Goal: Check status: Check status

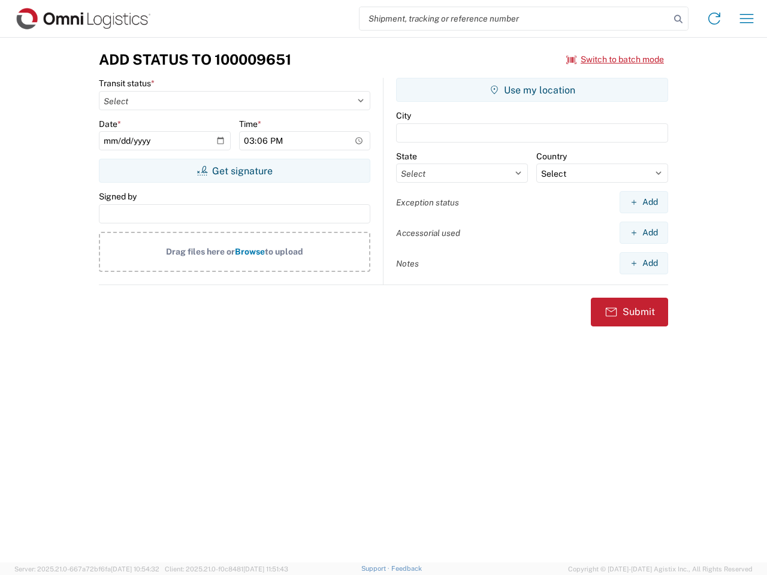
click at [515, 19] on input "search" at bounding box center [515, 18] width 311 height 23
click at [679, 19] on icon at bounding box center [678, 19] width 17 height 17
click at [715, 19] on icon at bounding box center [714, 18] width 19 height 19
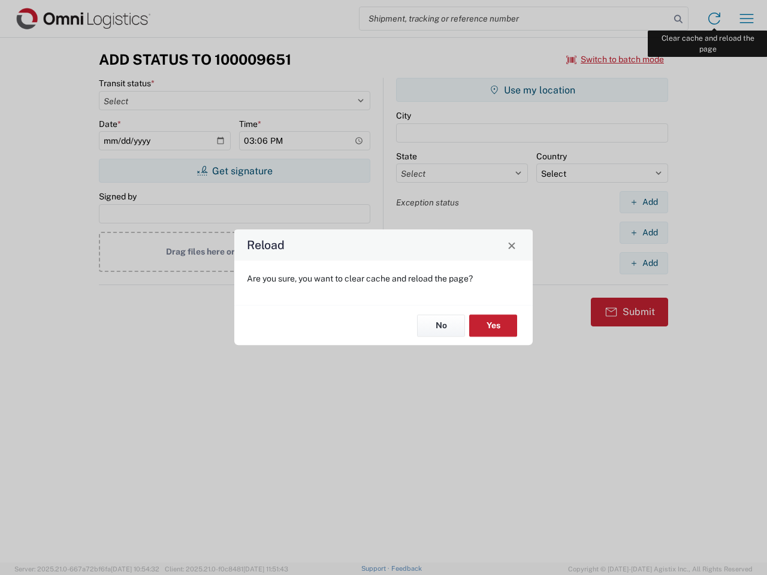
click at [747, 19] on div "Reload Are you sure, you want to clear cache and reload the page? No Yes" at bounding box center [383, 287] width 767 height 575
click at [616, 59] on div "Reload Are you sure, you want to clear cache and reload the page? No Yes" at bounding box center [383, 287] width 767 height 575
click at [234, 171] on div "Reload Are you sure, you want to clear cache and reload the page? No Yes" at bounding box center [383, 287] width 767 height 575
click at [532, 90] on div "Reload Are you sure, you want to clear cache and reload the page? No Yes" at bounding box center [383, 287] width 767 height 575
click at [644, 202] on div "Reload Are you sure, you want to clear cache and reload the page? No Yes" at bounding box center [383, 287] width 767 height 575
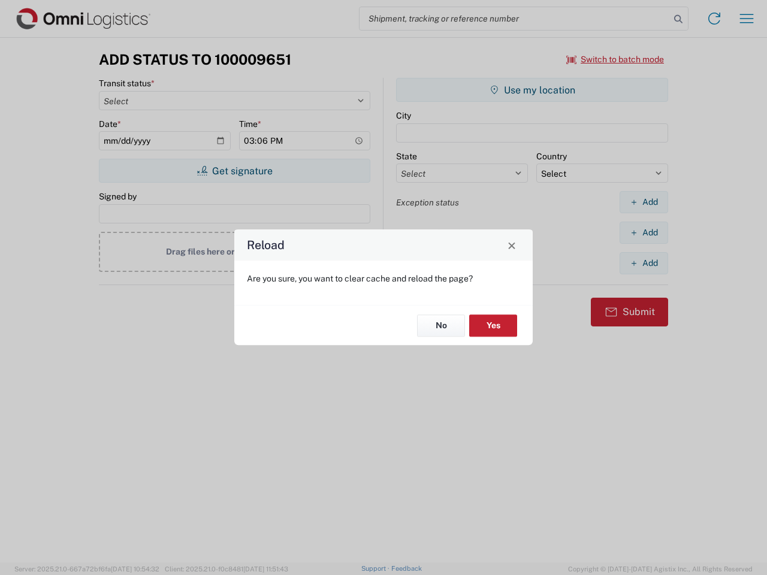
click at [644, 233] on div "Reload Are you sure, you want to clear cache and reload the page? No Yes" at bounding box center [383, 287] width 767 height 575
click at [644, 263] on div "Reload Are you sure, you want to clear cache and reload the page? No Yes" at bounding box center [383, 287] width 767 height 575
